Goal: Transaction & Acquisition: Purchase product/service

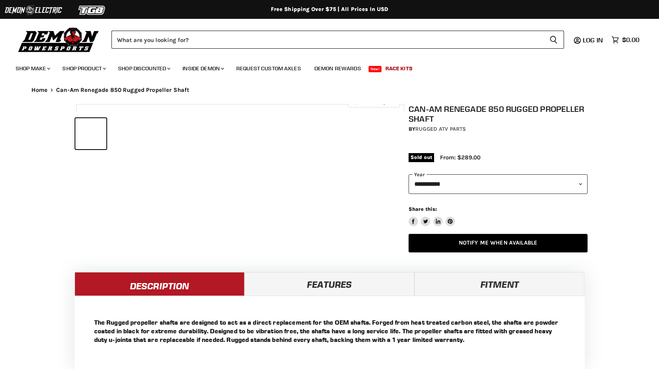
select select "******"
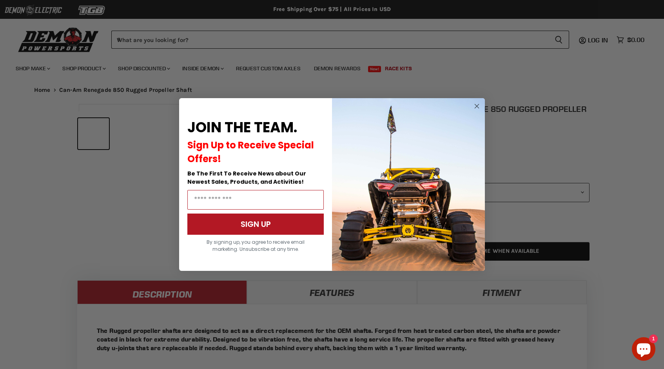
scroll to position [369, 0]
